Goal: Information Seeking & Learning: Learn about a topic

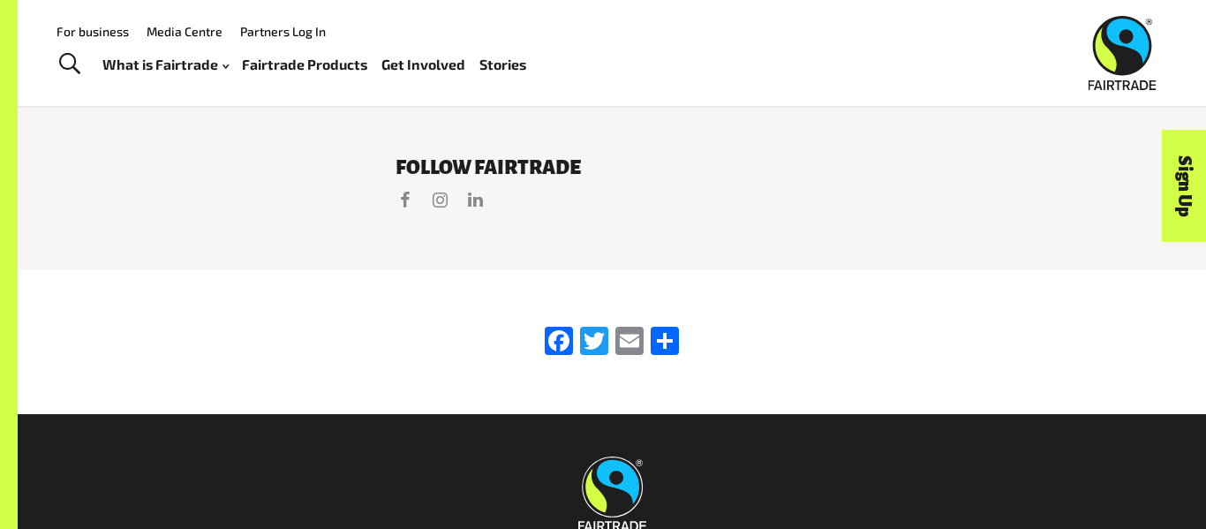
scroll to position [3555, 0]
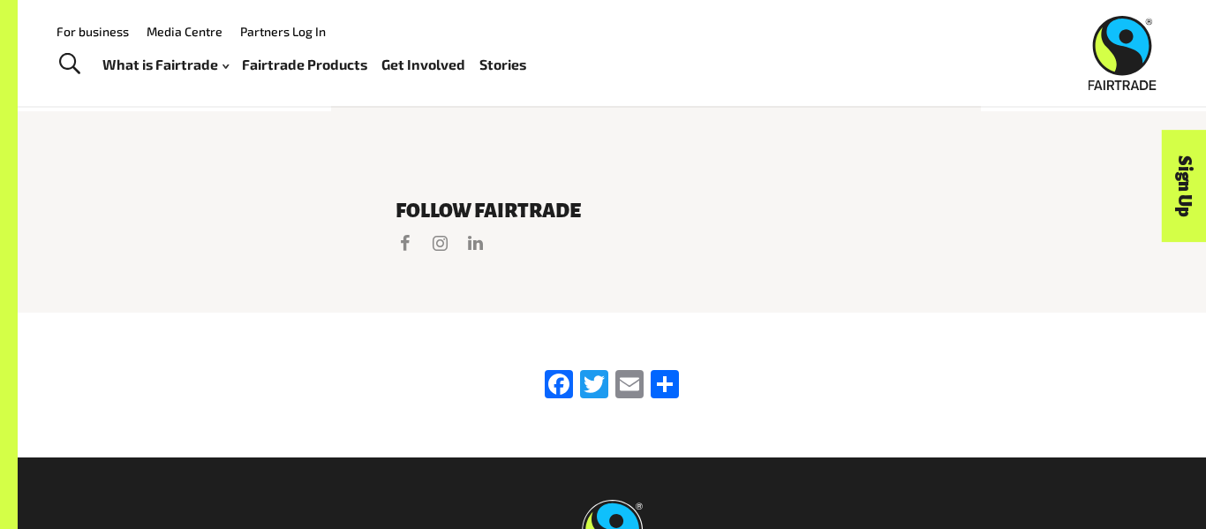
click at [279, 58] on link "Fairtrade Products" at bounding box center [304, 65] width 125 height 26
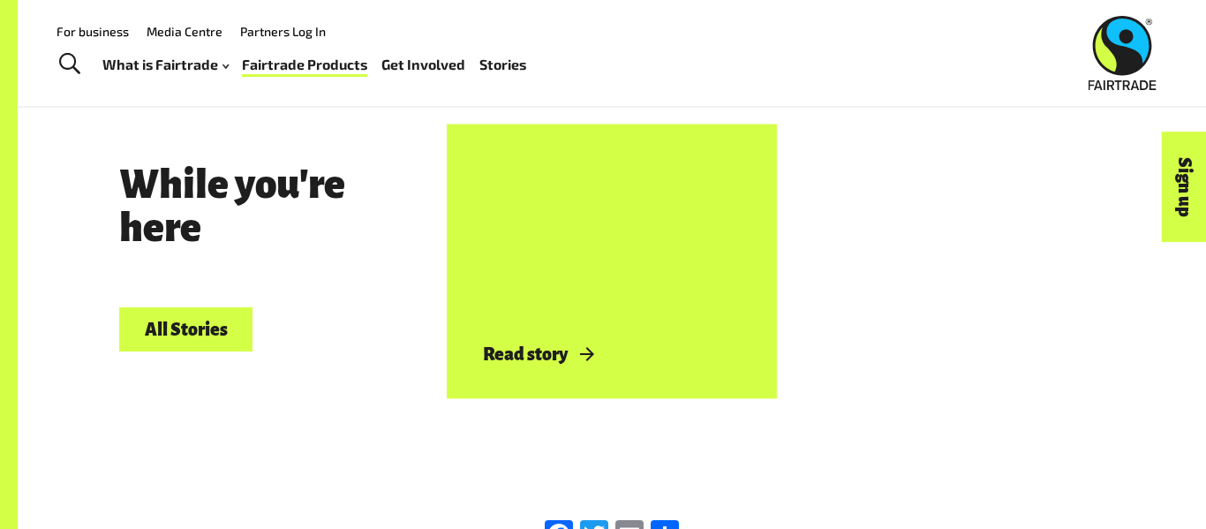
scroll to position [2062, 0]
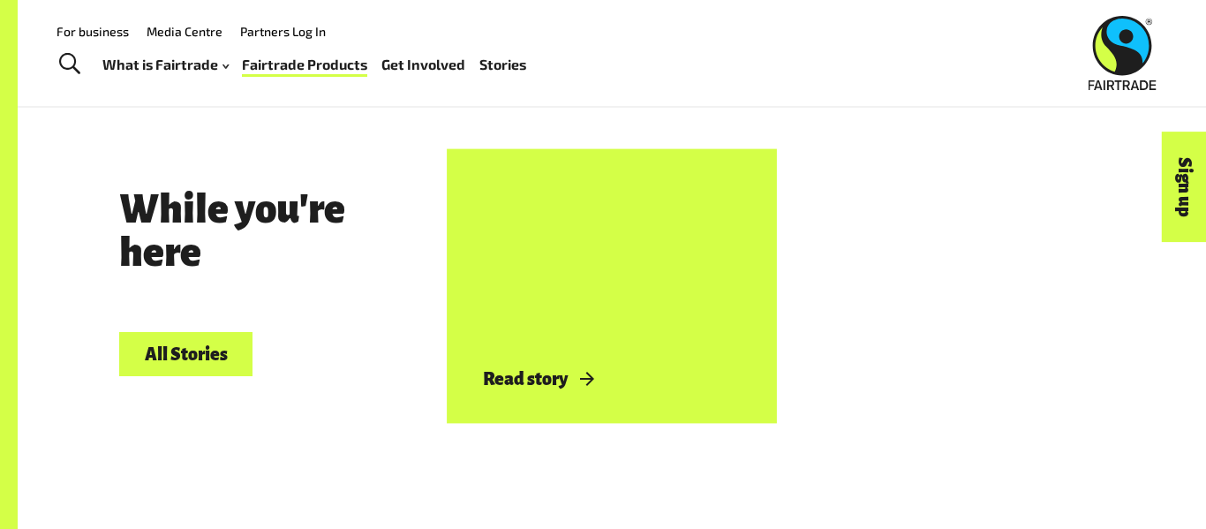
click at [664, 336] on div "Read story" at bounding box center [612, 285] width 314 height 261
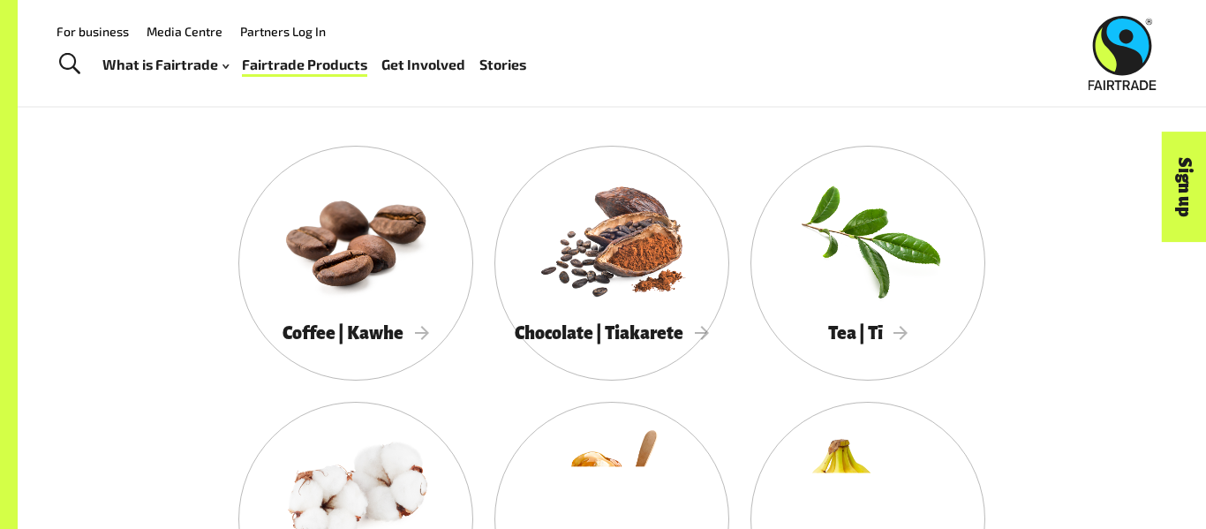
scroll to position [883, 0]
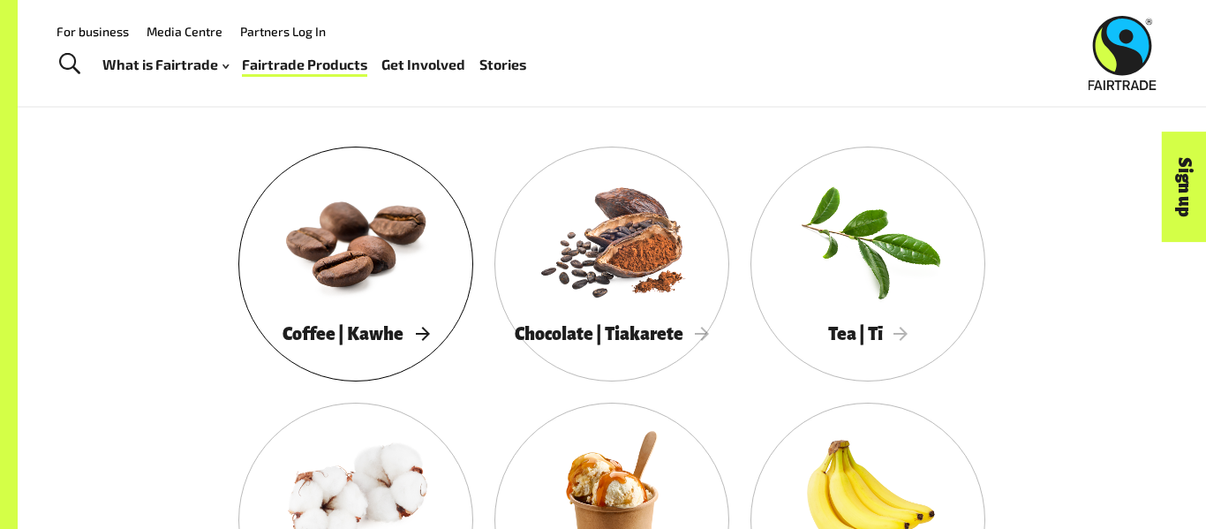
click at [388, 250] on div at bounding box center [355, 239] width 235 height 153
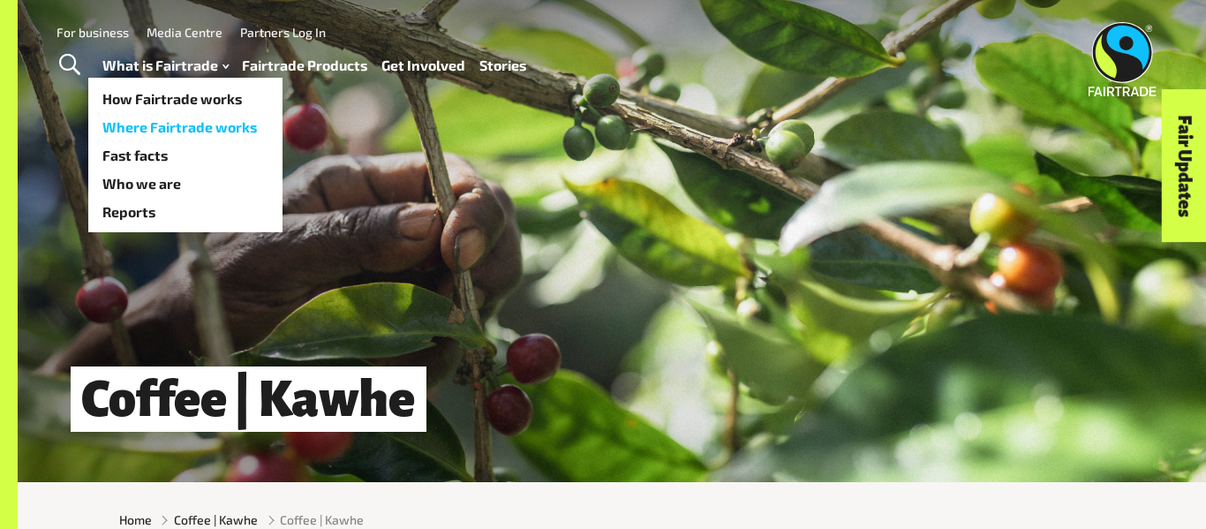
click at [157, 127] on link "Where Fairtrade works" at bounding box center [185, 127] width 194 height 28
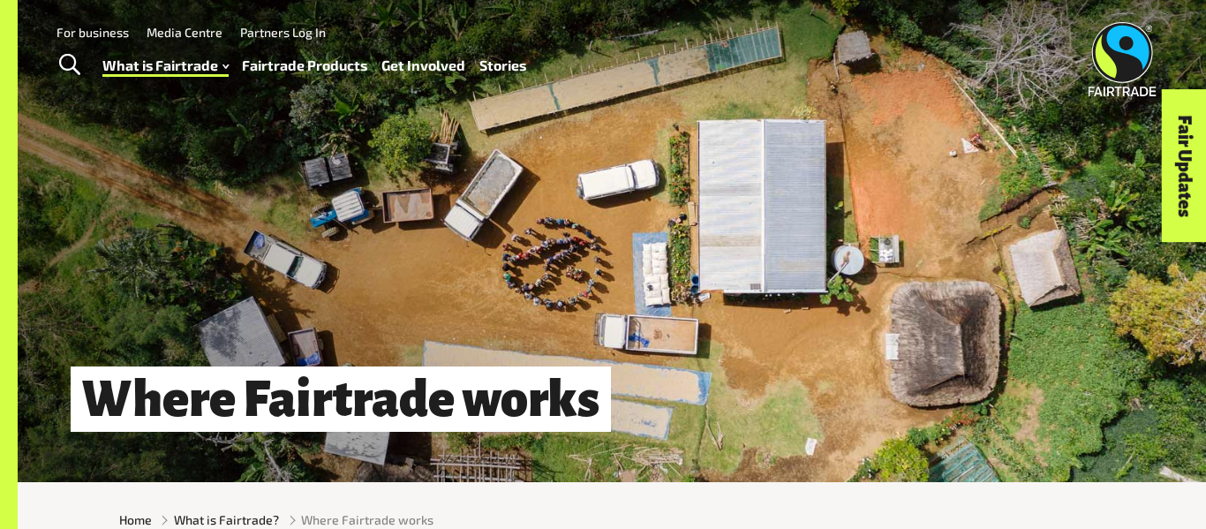
click at [170, 27] on link "Media Centre" at bounding box center [185, 32] width 76 height 15
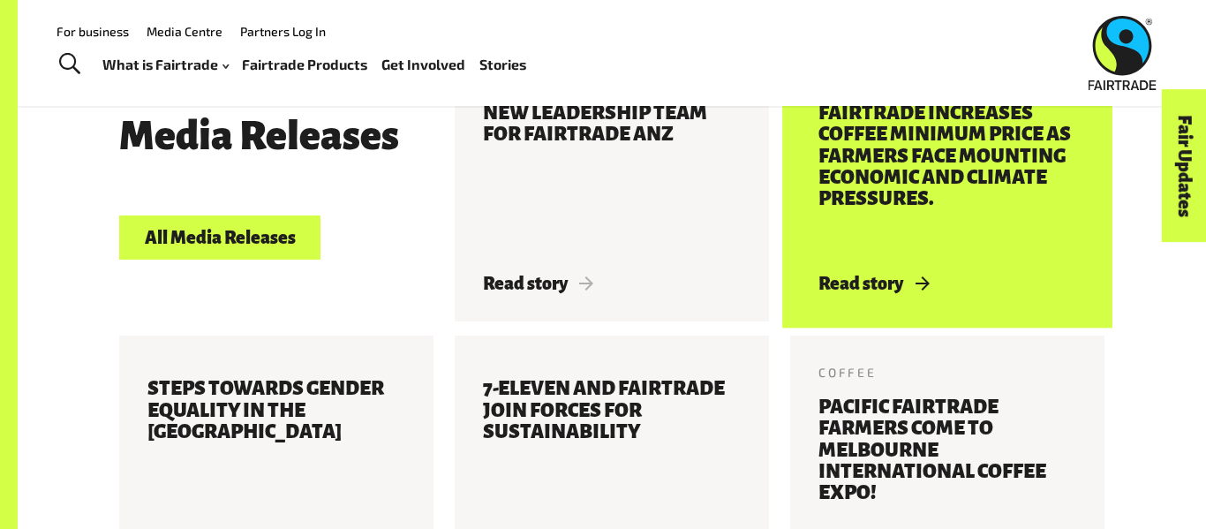
scroll to position [750, 0]
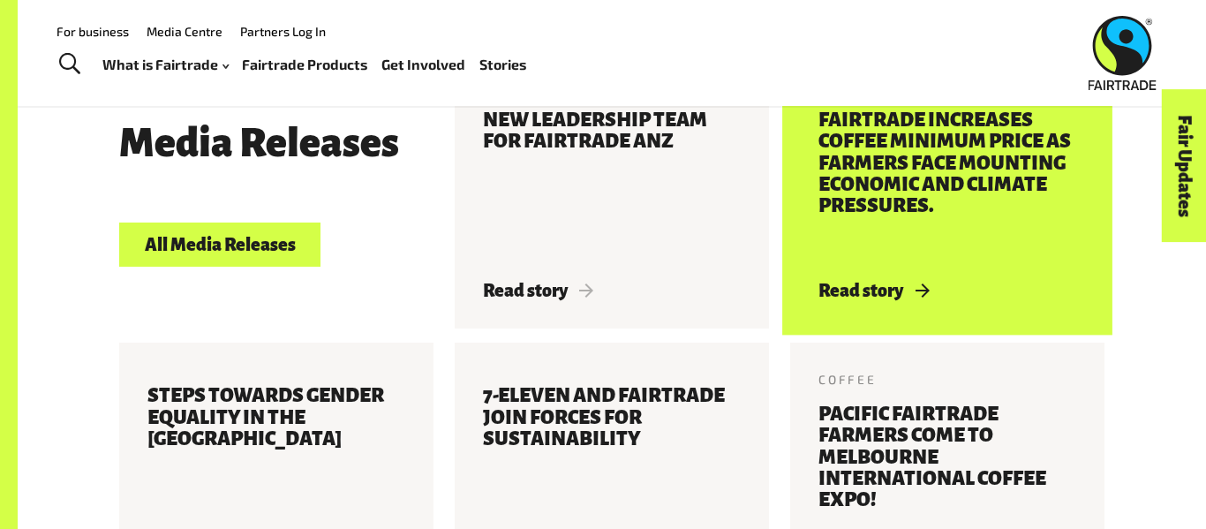
click at [948, 169] on h3 "Fairtrade increases coffee Minimum Price as farmers face mounting economic and …" at bounding box center [947, 184] width 258 height 150
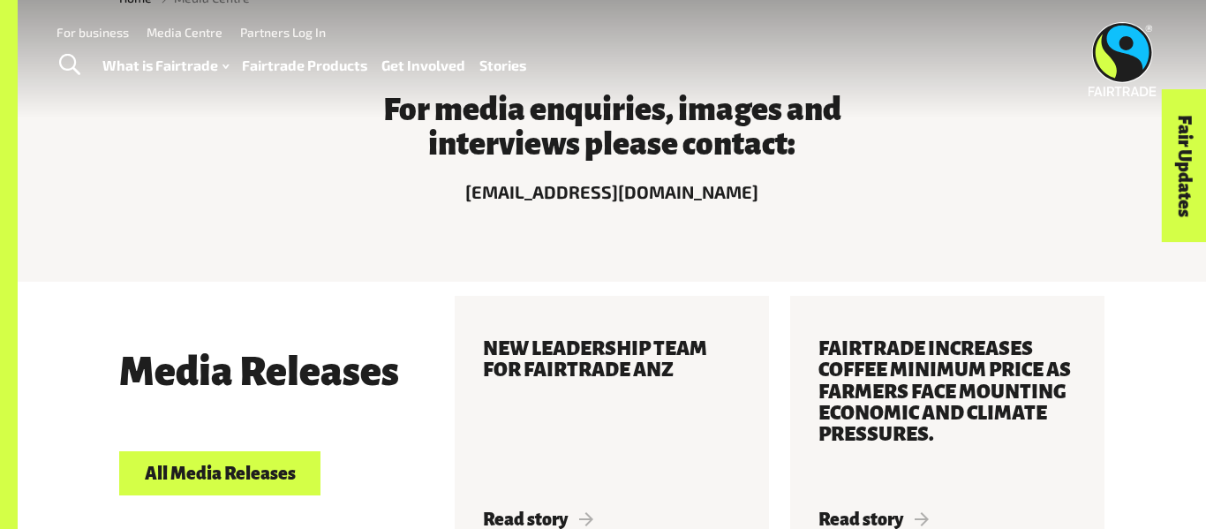
scroll to position [0, 0]
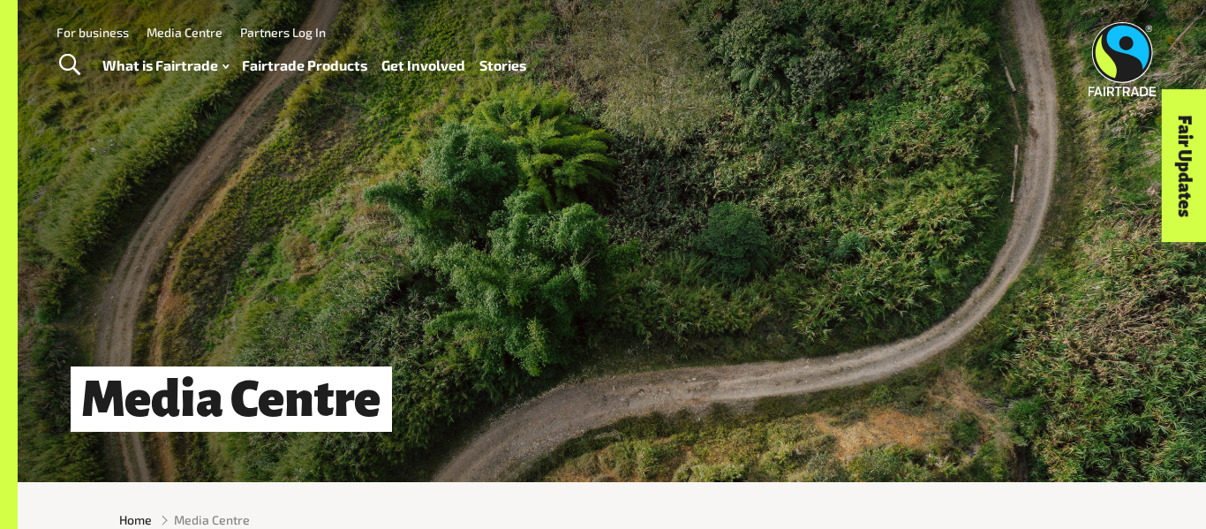
click at [117, 37] on link "For business" at bounding box center [92, 32] width 72 height 15
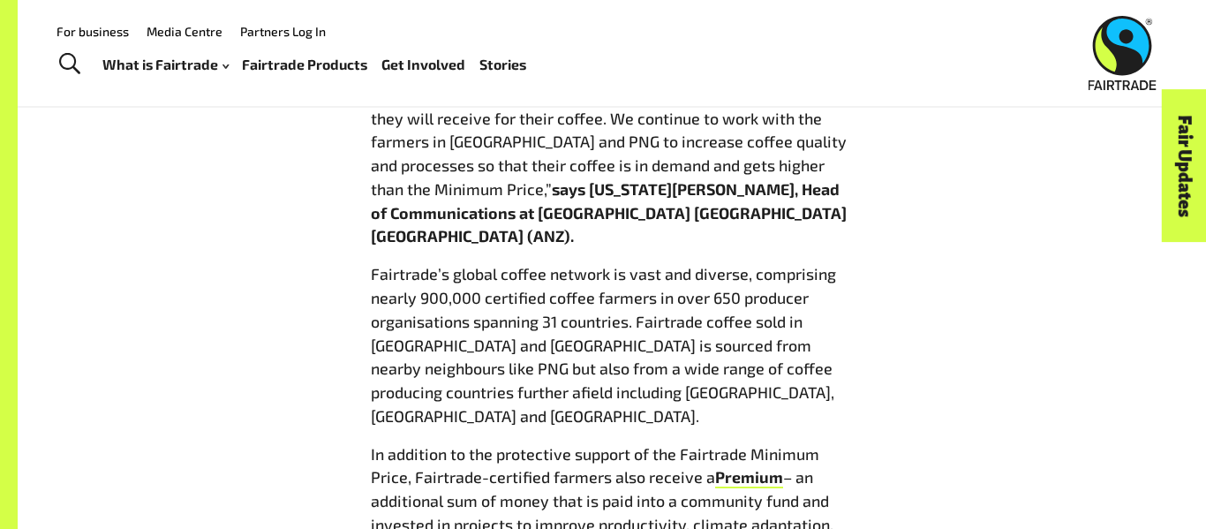
scroll to position [1646, 0]
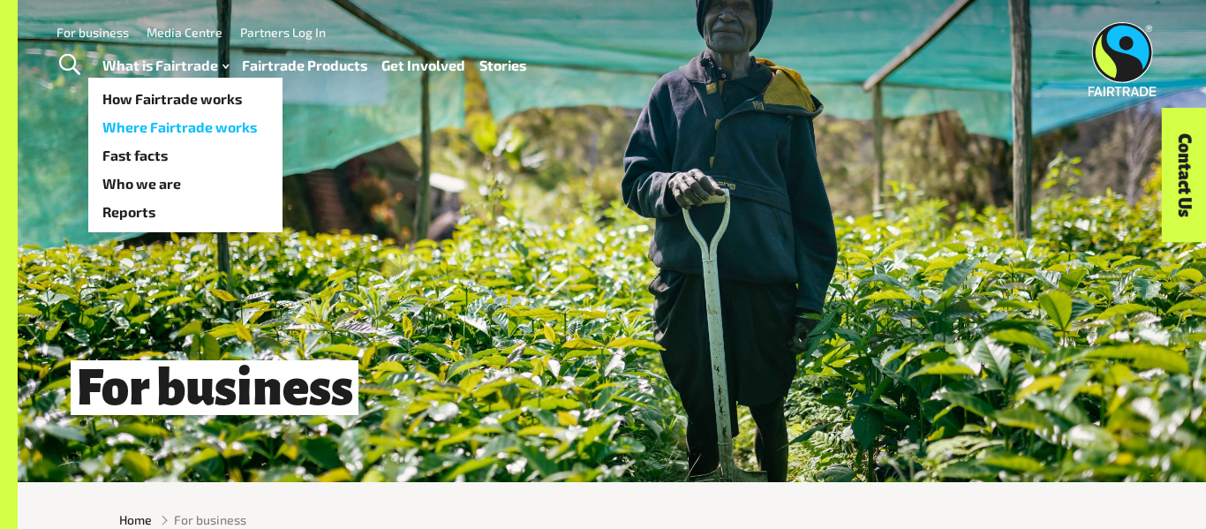
click at [199, 127] on link "Where Fairtrade works" at bounding box center [185, 127] width 194 height 28
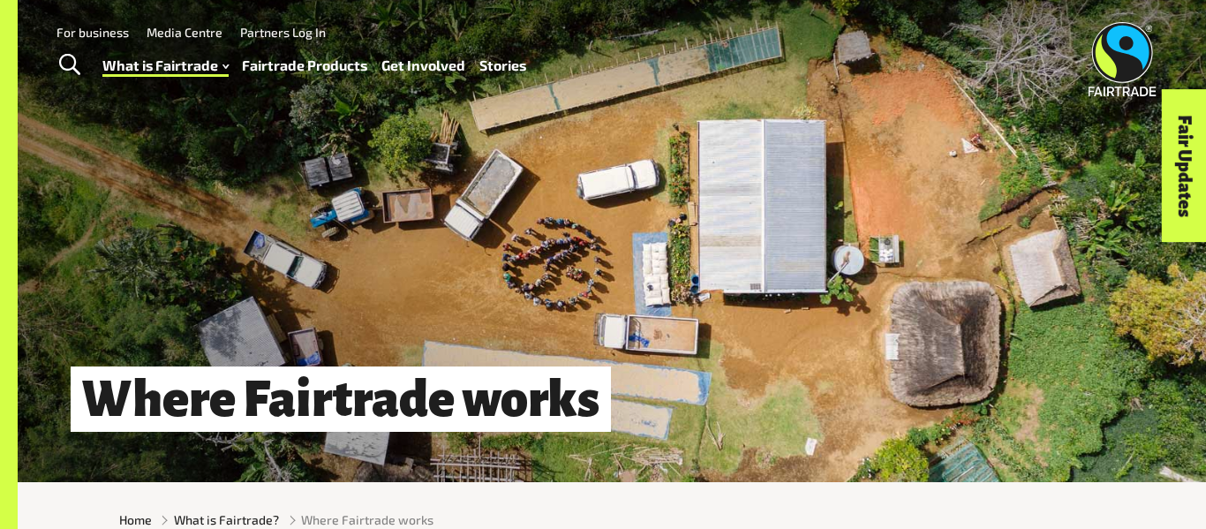
click at [283, 61] on link "Fairtrade Products" at bounding box center [304, 66] width 125 height 26
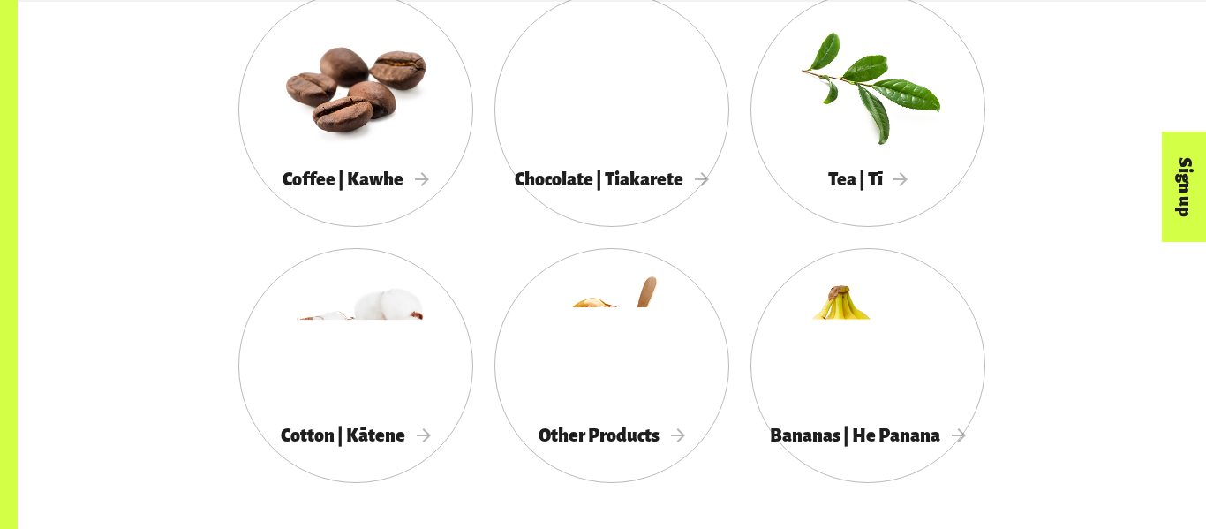
scroll to position [1042, 0]
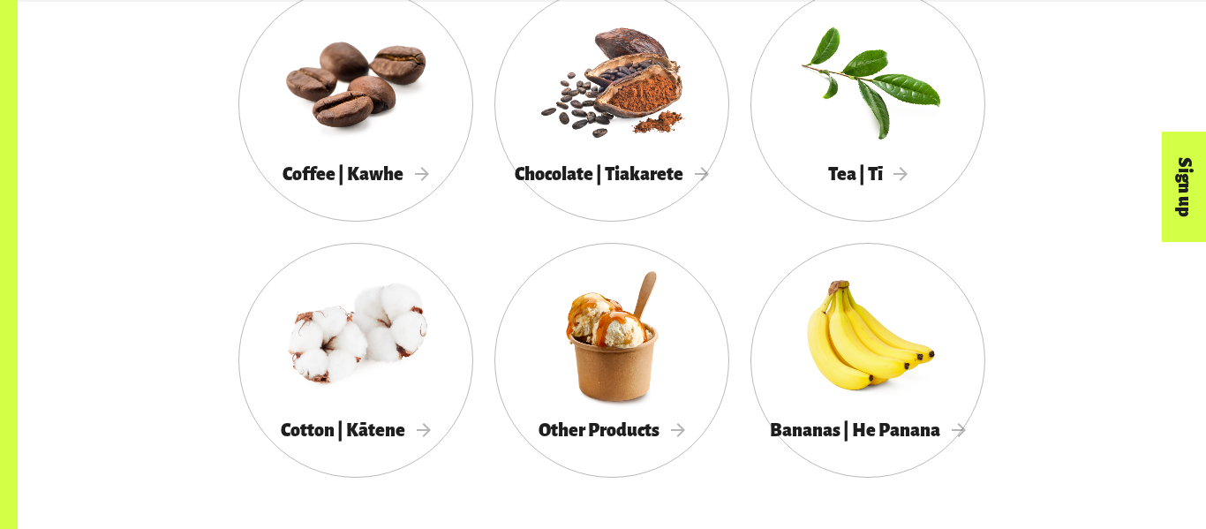
click at [896, 339] on div at bounding box center [867, 336] width 235 height 153
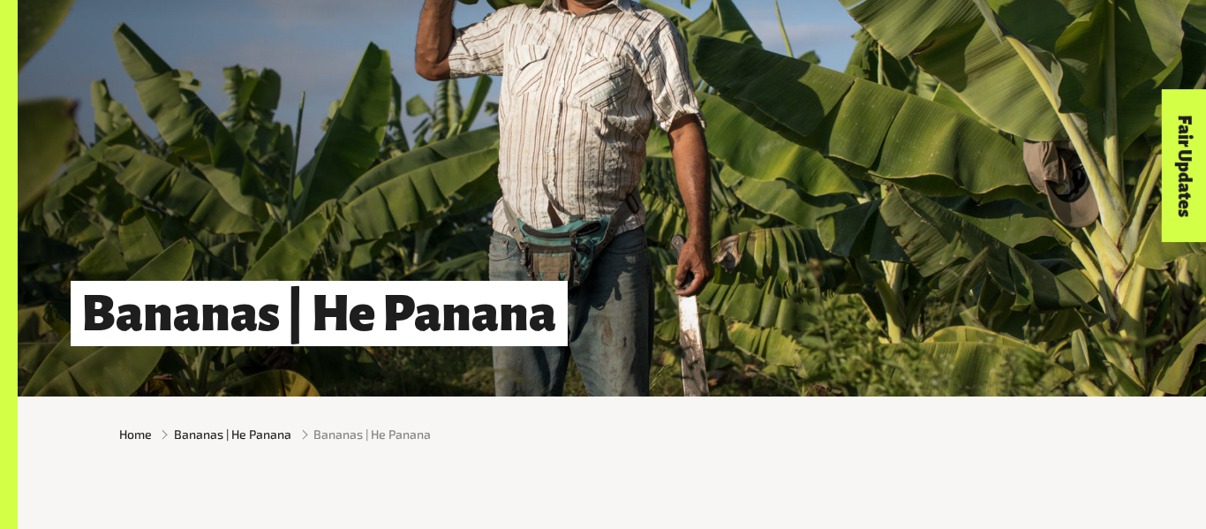
scroll to position [102, 0]
